Goal: Information Seeking & Learning: Learn about a topic

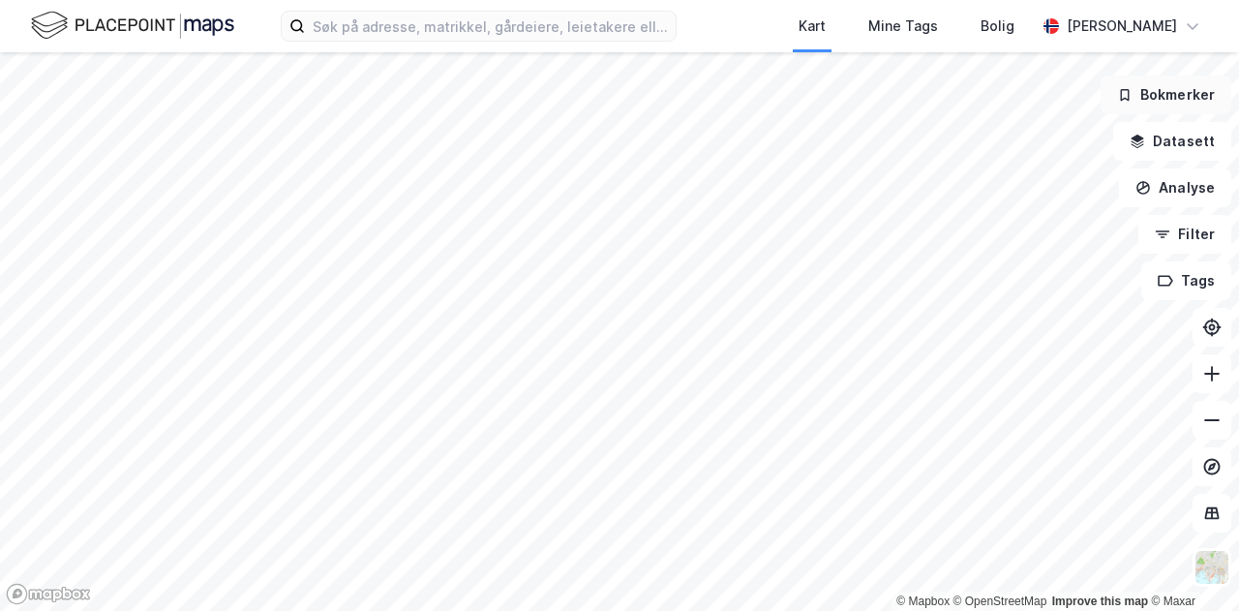
click at [1186, 90] on button "Bokmerker" at bounding box center [1165, 94] width 131 height 39
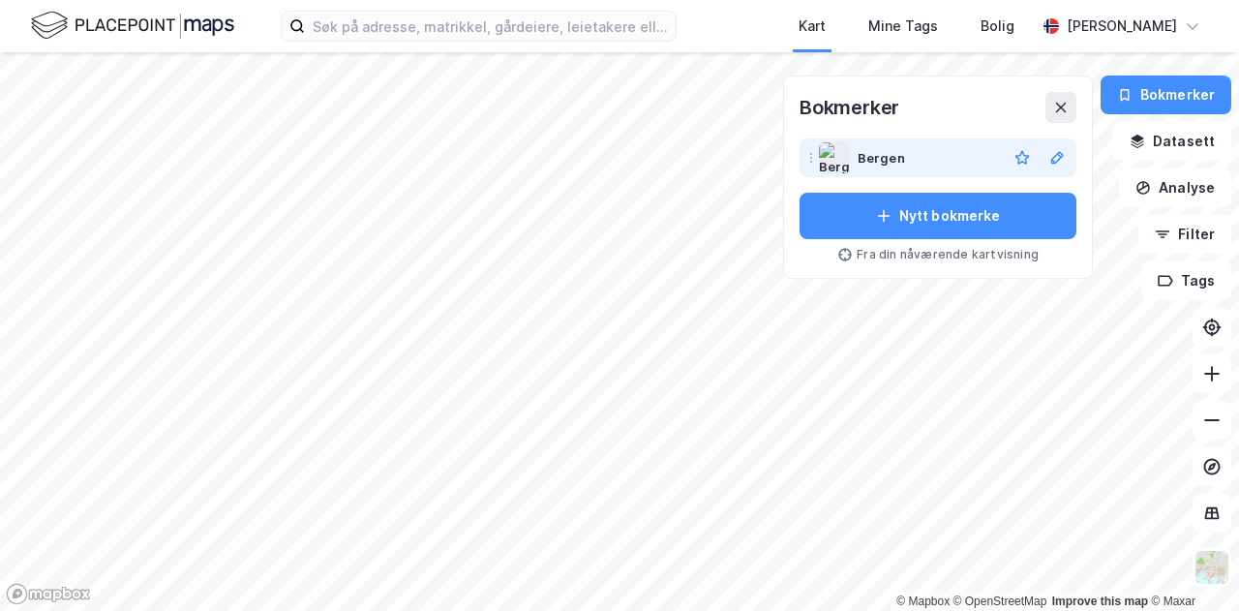
click at [986, 164] on div "Bergen" at bounding box center [927, 157] width 141 height 23
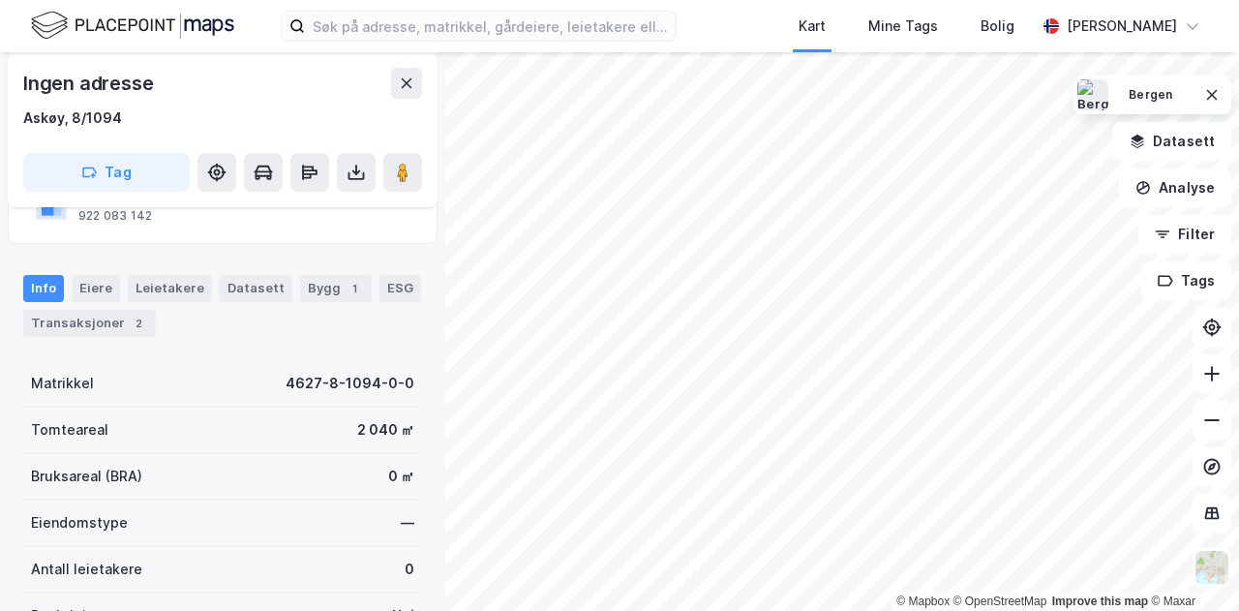
scroll to position [178, 0]
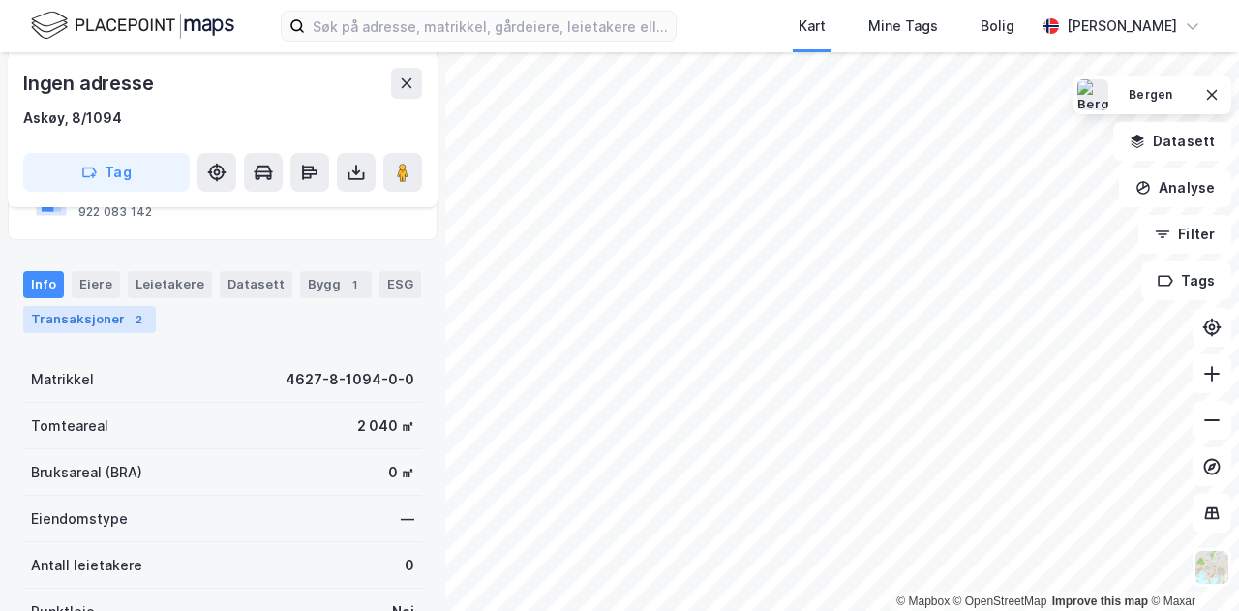
click at [108, 318] on div "Transaksjoner 2" at bounding box center [89, 319] width 133 height 27
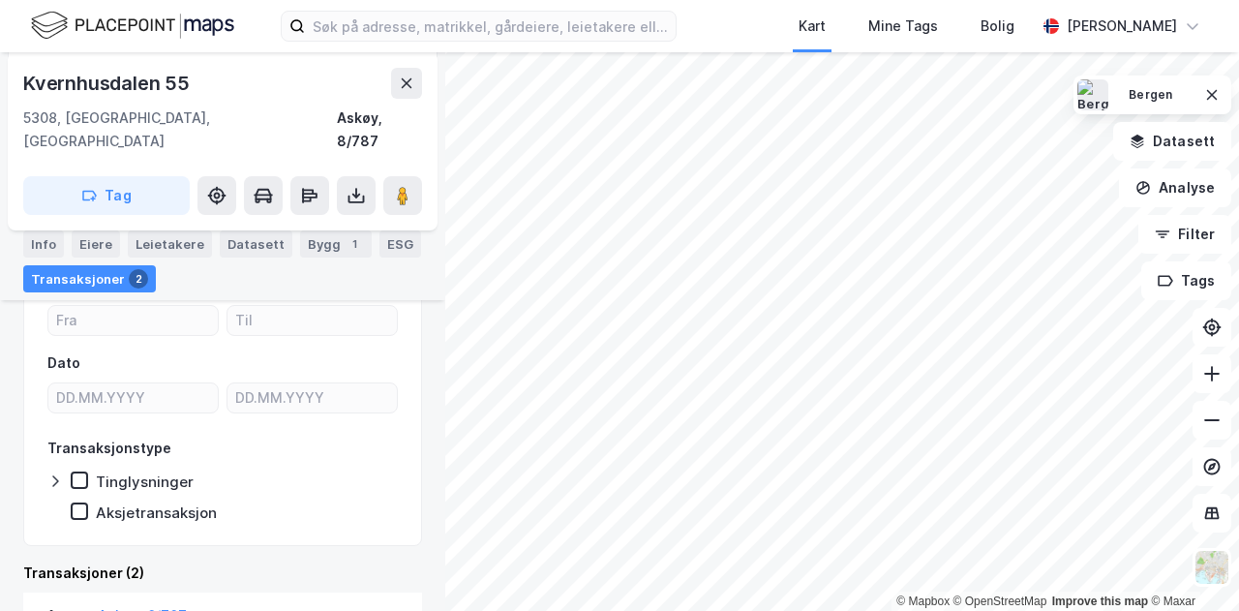
scroll to position [236, 0]
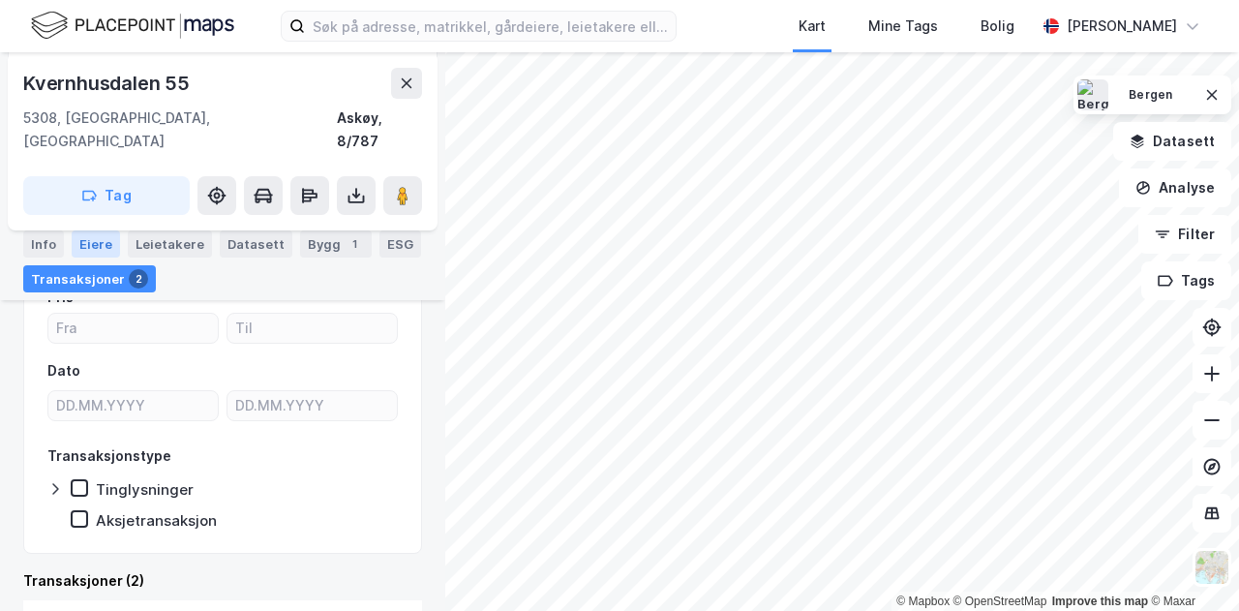
click at [97, 235] on div "Eiere" at bounding box center [96, 243] width 48 height 27
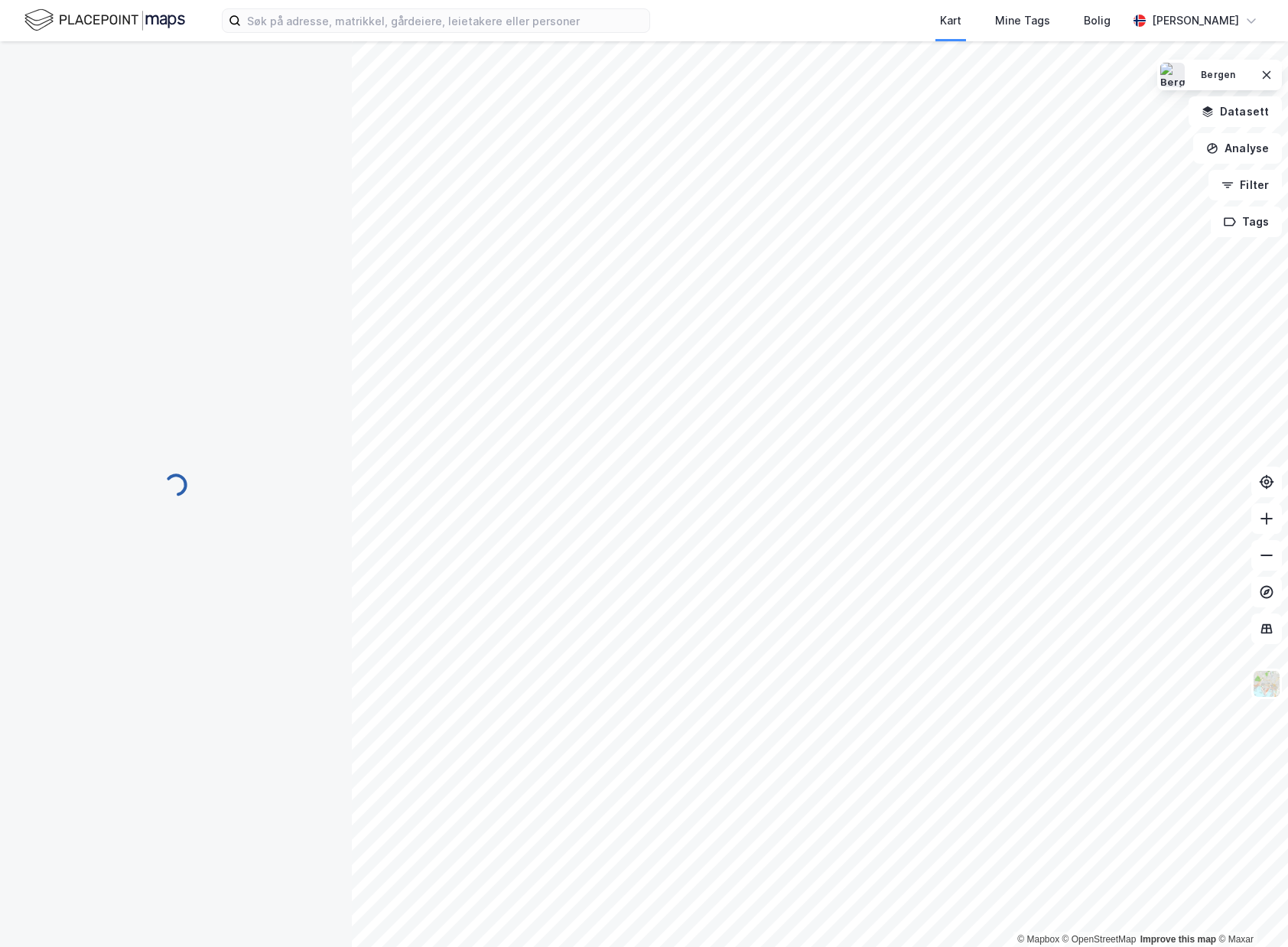
scroll to position [7, 0]
